Goal: Information Seeking & Learning: Learn about a topic

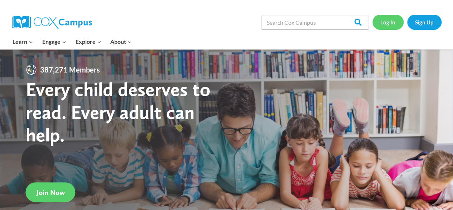
click at [392, 24] on link "Log In" at bounding box center [388, 22] width 31 height 15
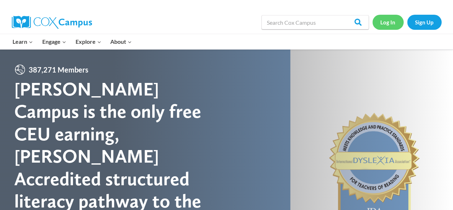
click at [391, 24] on link "Log In" at bounding box center [388, 22] width 31 height 15
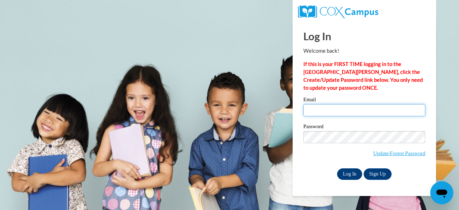
type input "cnewman@kippmetroatlanta.org"
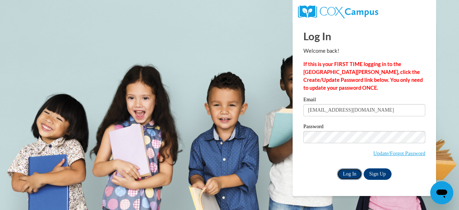
click at [342, 173] on input "Log In" at bounding box center [349, 173] width 25 height 11
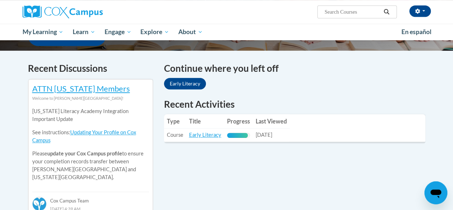
scroll to position [180, 0]
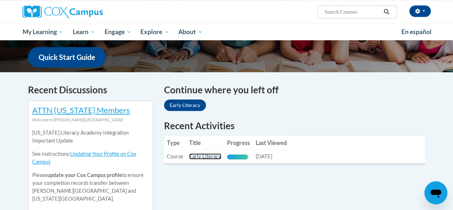
click at [195, 157] on link "Early Literacy" at bounding box center [205, 156] width 32 height 6
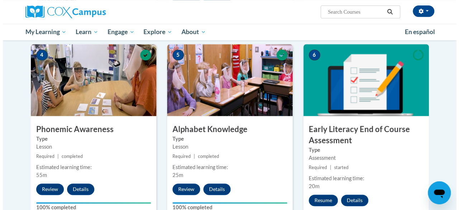
scroll to position [341, 0]
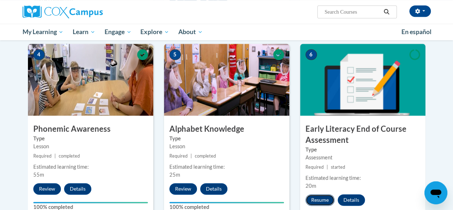
click at [315, 198] on button "Resume" at bounding box center [320, 199] width 29 height 11
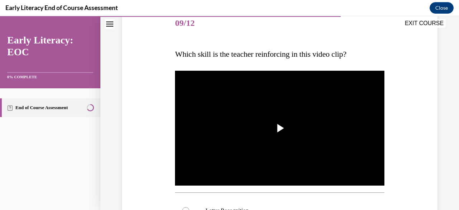
scroll to position [90, 0]
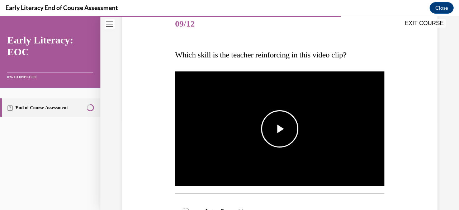
click at [279, 129] on span "Video player" at bounding box center [279, 129] width 0 height 0
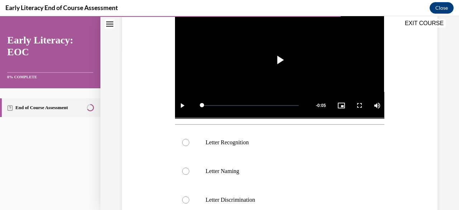
scroll to position [159, 0]
click at [205, 138] on p "Letter Recognition" at bounding box center [285, 141] width 161 height 7
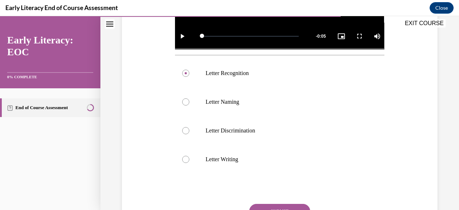
click at [267, 206] on button "SUBMIT" at bounding box center [279, 211] width 61 height 14
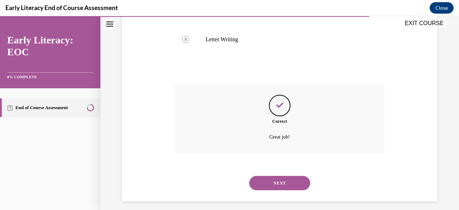
scroll to position [350, 0]
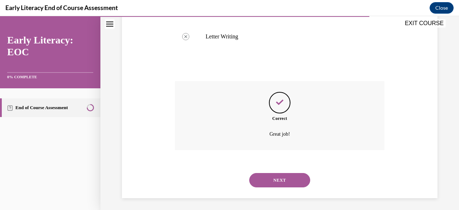
click at [251, 176] on button "NEXT" at bounding box center [279, 180] width 61 height 14
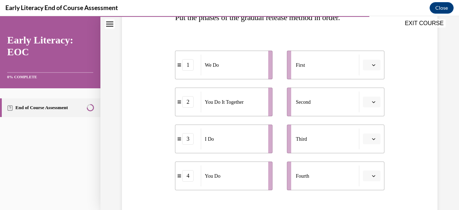
scroll to position [139, 0]
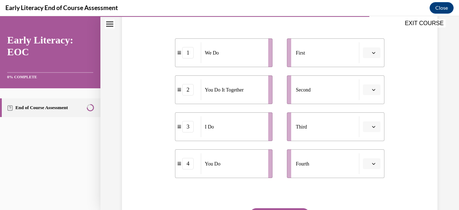
click at [367, 130] on button "button" at bounding box center [372, 126] width 18 height 11
click at [365, 154] on span "1" at bounding box center [364, 157] width 3 height 6
click at [372, 49] on button "button" at bounding box center [372, 52] width 18 height 11
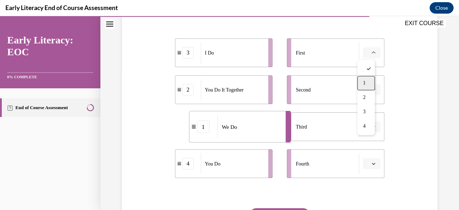
click at [371, 84] on div "1" at bounding box center [366, 83] width 18 height 14
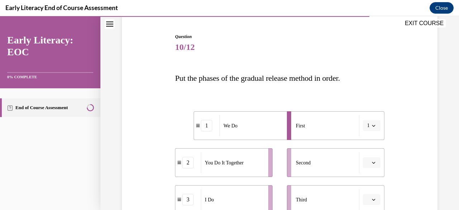
scroll to position [119, 0]
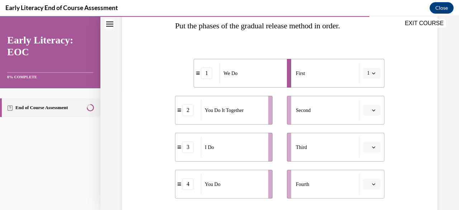
click at [365, 147] on button "button" at bounding box center [372, 147] width 18 height 11
click at [369, 89] on div "1" at bounding box center [366, 88] width 18 height 14
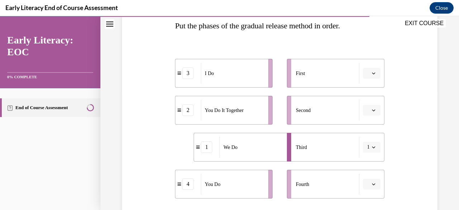
scroll to position [163, 0]
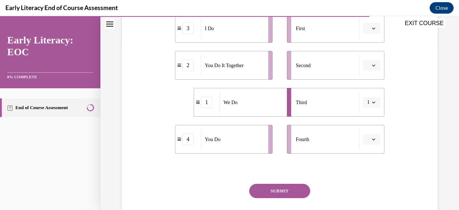
click at [372, 101] on icon "button" at bounding box center [374, 102] width 4 height 4
click at [369, 147] on div "2" at bounding box center [364, 146] width 18 height 14
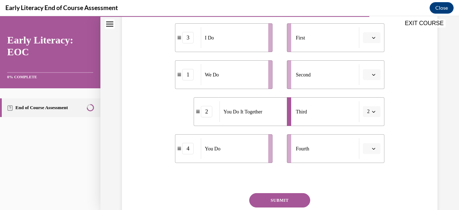
scroll to position [155, 0]
click at [371, 73] on span "button" at bounding box center [373, 73] width 5 height 5
click at [401, 88] on div "Question 10/12 Put the phases of the gradual release method in order. 3 I Do 1 …" at bounding box center [279, 86] width 319 height 327
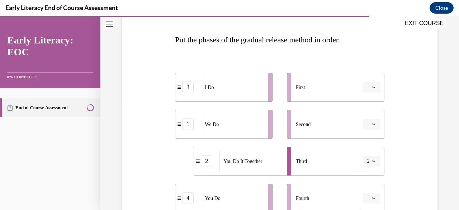
scroll to position [105, 0]
click at [206, 92] on div "I Do" at bounding box center [232, 86] width 63 height 21
drag, startPoint x: 196, startPoint y: 90, endPoint x: 215, endPoint y: 94, distance: 19.0
click at [215, 94] on div "3" at bounding box center [207, 88] width 25 height 11
click at [204, 92] on li "3 I Do" at bounding box center [241, 86] width 97 height 29
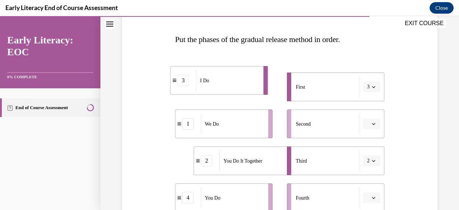
drag, startPoint x: 208, startPoint y: 91, endPoint x: 193, endPoint y: 86, distance: 16.0
click at [193, 86] on li "3 I Do" at bounding box center [218, 80] width 97 height 29
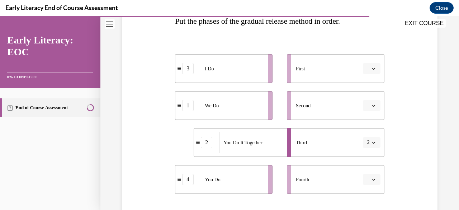
scroll to position [139, 0]
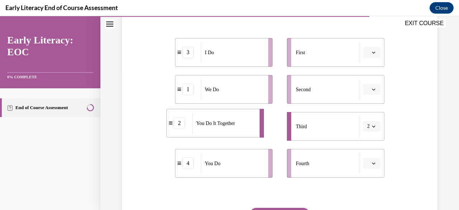
drag, startPoint x: 231, startPoint y: 125, endPoint x: 208, endPoint y: 121, distance: 23.6
click at [208, 121] on span "You Do It Together" at bounding box center [215, 123] width 39 height 8
click at [186, 57] on div "3" at bounding box center [187, 52] width 11 height 11
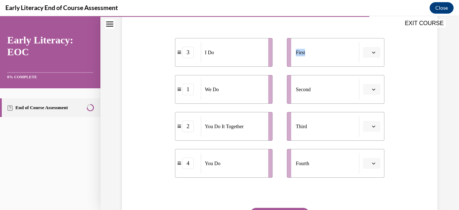
drag, startPoint x: 348, startPoint y: 55, endPoint x: 260, endPoint y: 63, distance: 88.5
click at [260, 63] on div "3 I Do 1 We Do 2 You Do It Together 4 You Do First Second Third Fourth" at bounding box center [279, 101] width 209 height 154
click at [260, 63] on li "3 I Do" at bounding box center [223, 52] width 97 height 29
drag, startPoint x: 252, startPoint y: 62, endPoint x: 334, endPoint y: 51, distance: 82.8
click at [334, 51] on div "I Do" at bounding box center [314, 41] width 63 height 21
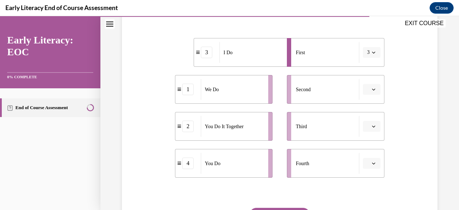
click at [241, 31] on div "EXIT COURSE" at bounding box center [275, 24] width 351 height 16
click at [371, 88] on span "button" at bounding box center [373, 89] width 5 height 5
click at [409, 80] on div "Question 10/12 Put the phases of the gradual release method in order. 3 I Do 1 …" at bounding box center [279, 102] width 319 height 327
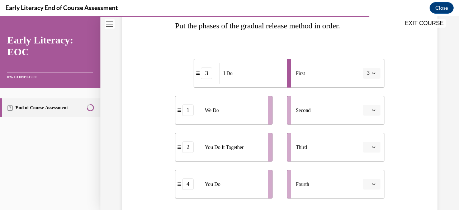
scroll to position [114, 0]
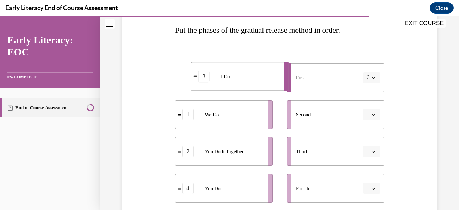
click at [232, 80] on div "I Do" at bounding box center [248, 76] width 63 height 21
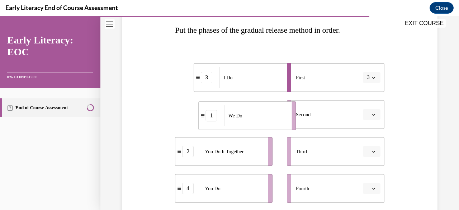
drag, startPoint x: 241, startPoint y: 106, endPoint x: 265, endPoint y: 106, distance: 24.0
click at [265, 106] on div "We Do" at bounding box center [255, 115] width 63 height 21
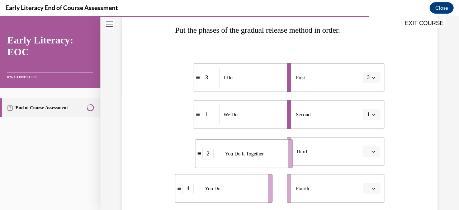
drag, startPoint x: 253, startPoint y: 147, endPoint x: 270, endPoint y: 147, distance: 17.2
click at [270, 147] on div "You Do It Together" at bounding box center [252, 153] width 63 height 21
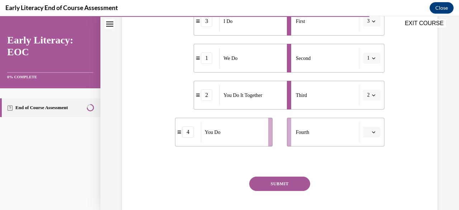
scroll to position [171, 0]
drag, startPoint x: 233, startPoint y: 137, endPoint x: 255, endPoint y: 139, distance: 21.9
click at [255, 139] on div "You Do" at bounding box center [254, 133] width 63 height 21
click at [274, 180] on button "SUBMIT" at bounding box center [279, 183] width 61 height 14
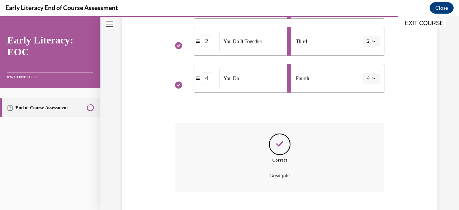
scroll to position [268, 0]
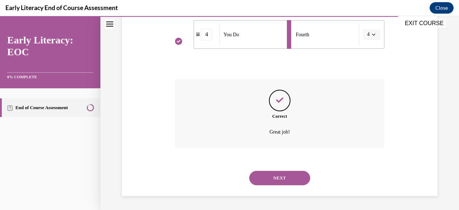
click at [275, 181] on button "NEXT" at bounding box center [279, 178] width 61 height 14
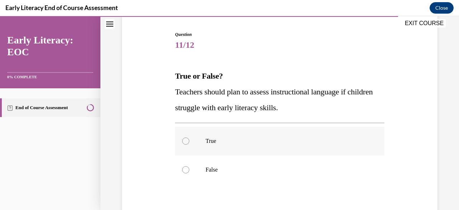
scroll to position [69, 0]
click at [244, 107] on span "Teachers should plan to assess instructional language if children struggle with…" at bounding box center [273, 99] width 197 height 25
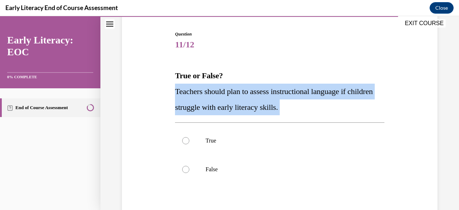
click at [244, 107] on span "Teachers should plan to assess instructional language if children struggle with…" at bounding box center [273, 99] width 197 height 25
copy div "Teachers should plan to assess instructional language if children struggle with…"
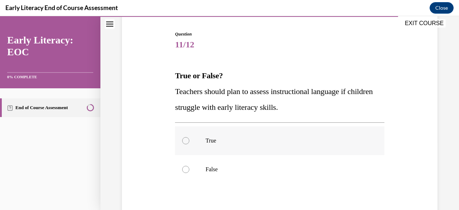
click at [214, 138] on p "True" at bounding box center [285, 140] width 161 height 7
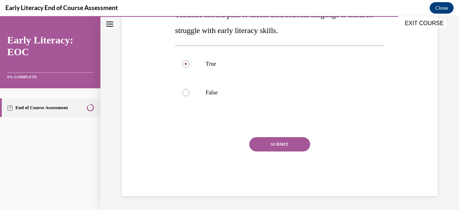
click at [252, 142] on button "SUBMIT" at bounding box center [279, 144] width 61 height 14
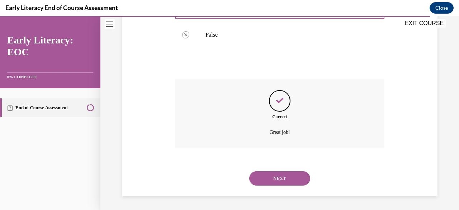
scroll to position [204, 0]
click at [281, 176] on button "NEXT" at bounding box center [279, 178] width 61 height 14
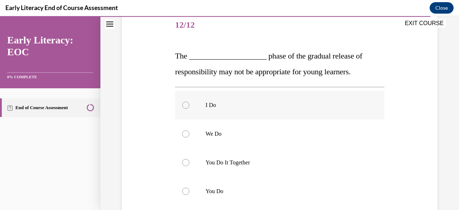
scroll to position [82, 0]
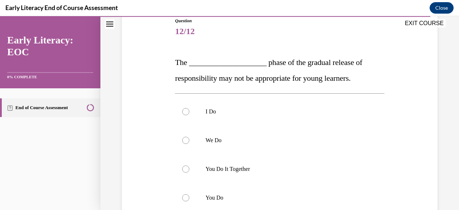
click at [247, 79] on span "The ____________________ phase of the gradual release of responsibility may not…" at bounding box center [268, 70] width 187 height 25
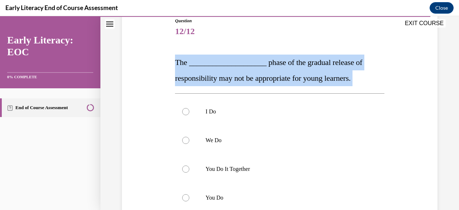
click at [247, 79] on span "The ____________________ phase of the gradual release of responsibility may not…" at bounding box center [268, 70] width 187 height 25
copy div "The ____________________ phase of the gradual release of responsibility may not…"
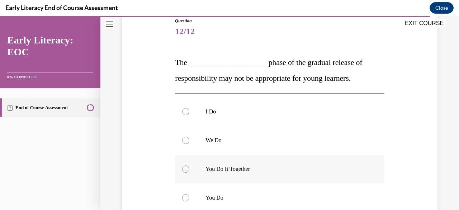
click at [235, 161] on div at bounding box center [279, 168] width 209 height 29
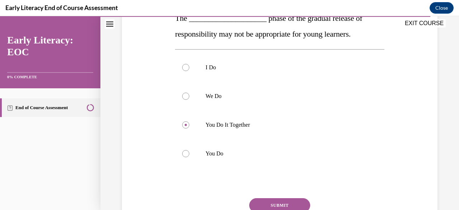
click at [277, 202] on button "SUBMIT" at bounding box center [279, 205] width 61 height 14
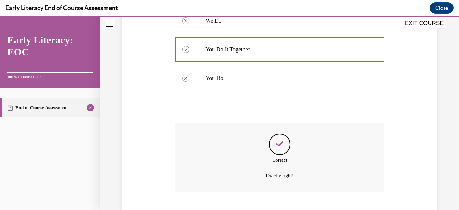
scroll to position [245, 0]
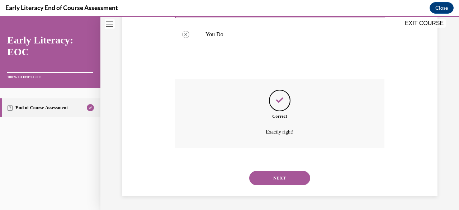
click at [260, 174] on button "NEXT" at bounding box center [279, 178] width 61 height 14
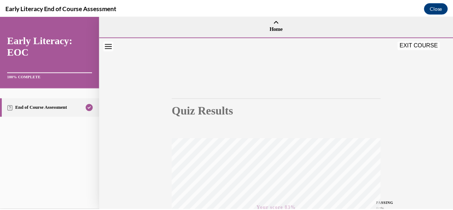
scroll to position [0, 0]
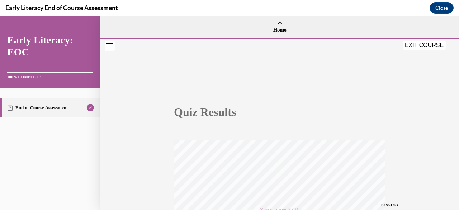
click at [409, 48] on button "EXIT COURSE" at bounding box center [423, 45] width 43 height 9
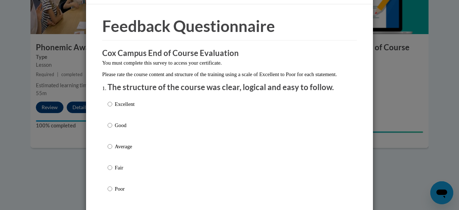
scroll to position [102, 0]
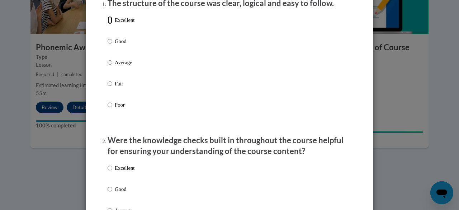
click at [107, 24] on input "Excellent" at bounding box center [109, 20] width 5 height 8
radio input "true"
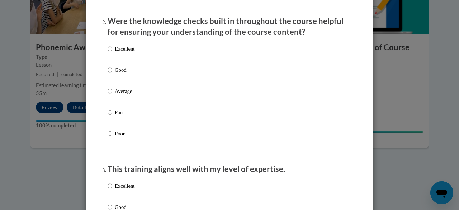
scroll to position [239, 0]
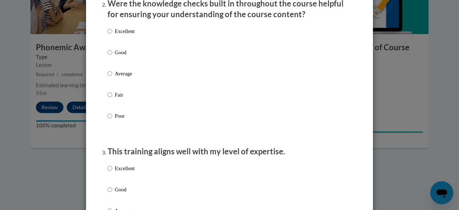
click at [111, 38] on label "Excellent" at bounding box center [120, 36] width 27 height 19
click at [111, 35] on input "Excellent" at bounding box center [109, 31] width 5 height 8
radio input "true"
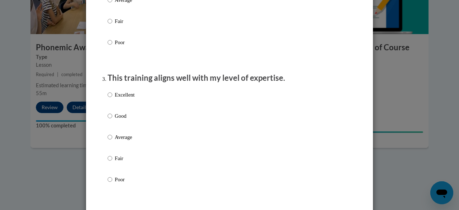
scroll to position [312, 0]
click at [120, 98] on p "Excellent" at bounding box center [125, 94] width 20 height 8
click at [112, 98] on input "Excellent" at bounding box center [109, 94] width 5 height 8
radio input "true"
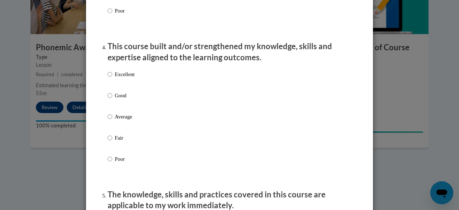
scroll to position [484, 0]
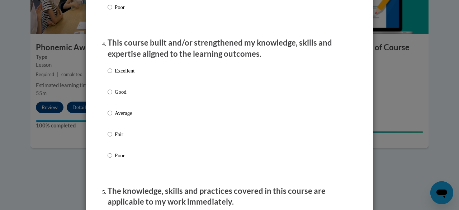
click at [115, 75] on p "Excellent" at bounding box center [125, 71] width 20 height 8
click at [112, 75] on input "Excellent" at bounding box center [109, 71] width 5 height 8
radio input "true"
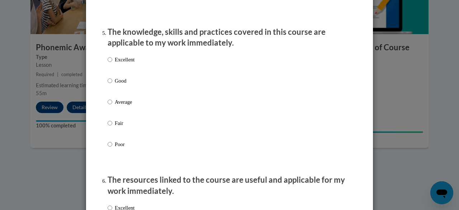
scroll to position [643, 0]
click at [108, 63] on input "Excellent" at bounding box center [109, 59] width 5 height 8
radio input "true"
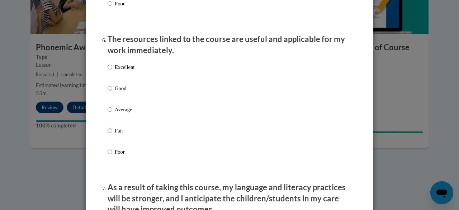
scroll to position [784, 0]
click at [107, 70] on input "Excellent" at bounding box center [109, 67] width 5 height 8
radio input "true"
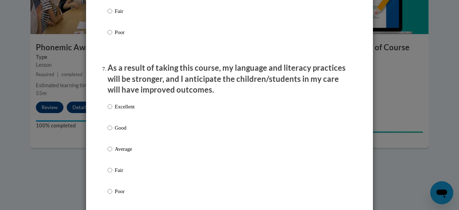
scroll to position [904, 0]
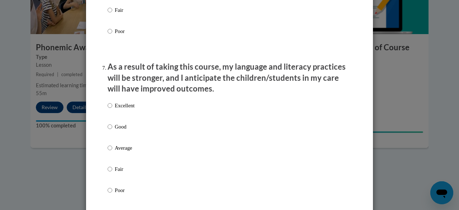
click at [109, 111] on label "Excellent" at bounding box center [120, 110] width 27 height 19
click at [109, 109] on input "Excellent" at bounding box center [109, 105] width 5 height 8
radio input "true"
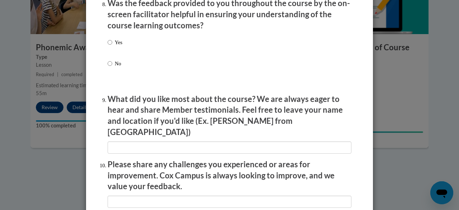
scroll to position [1125, 0]
click at [107, 47] on input "Yes" at bounding box center [109, 43] width 5 height 8
radio input "true"
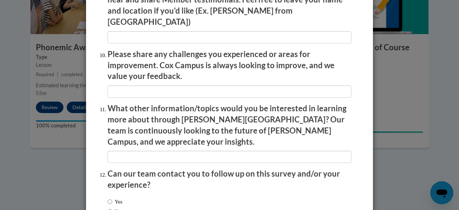
scroll to position [1280, 0]
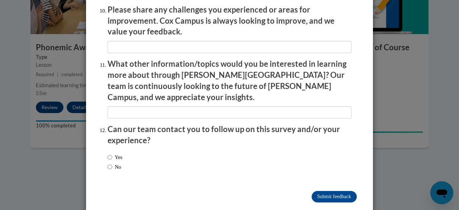
click at [113, 153] on label "Yes" at bounding box center [114, 157] width 15 height 8
click at [112, 153] on input "Yes" at bounding box center [109, 157] width 5 height 8
radio input "true"
click at [341, 191] on input "Submit feedback" at bounding box center [333, 196] width 45 height 11
